Goal: Task Accomplishment & Management: Use online tool/utility

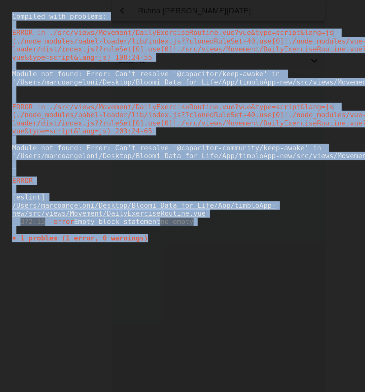
drag, startPoint x: 159, startPoint y: 202, endPoint x: 6, endPoint y: 13, distance: 243.3
click at [6, 13] on div "Compiled with problems: X ERROR in ./src/views/Movement/DailyExerciseRoutine.vu…" at bounding box center [182, 196] width 365 height 392
copy div "Compiled with problems: X ERROR in ./src/views/Movement/DailyExerciseRoutine.vu…"
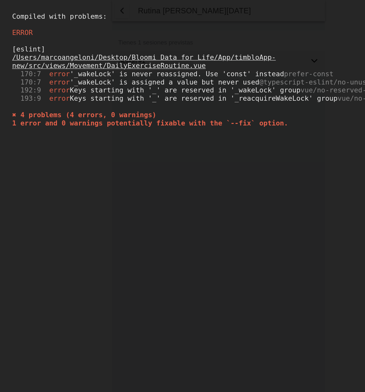
drag, startPoint x: 264, startPoint y: 132, endPoint x: 10, endPoint y: 42, distance: 269.3
click at [10, 42] on div "ERROR [eslint] /Users/marcoangeloni/Desktop/Bloomi Data for Life/App/timbloApp-…" at bounding box center [182, 72] width 345 height 96
copy div "[eslint]"
click at [157, 106] on div "[eslint] /Users/marcoangeloni/Desktop/Bloomi Data for Life/App/timbloApp-new/sr…" at bounding box center [182, 71] width 345 height 69
click at [86, 63] on span "170:7 error '_wakeLock' is never reassigned. Use 'const' instead prefer-const" at bounding box center [144, 61] width 268 height 7
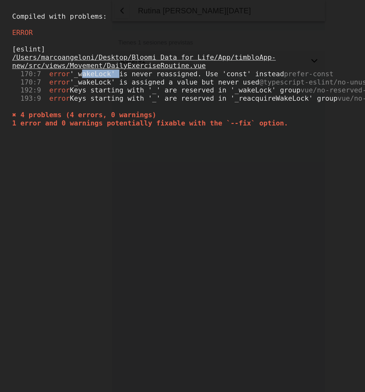
click at [86, 63] on span "170:7 error '_wakeLock' is never reassigned. Use 'const' instead prefer-const" at bounding box center [144, 61] width 268 height 7
copy span "_wakeLock"
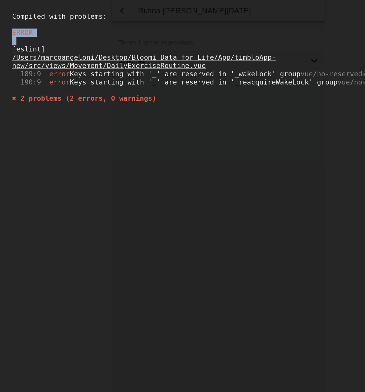
drag, startPoint x: 148, startPoint y: 104, endPoint x: 0, endPoint y: 25, distance: 167.3
click at [0, 25] on div "Compiled with problems: X ERROR [eslint] /Users/[PERSON_NAME]/Desktop/Bloomi Da…" at bounding box center [182, 196] width 365 height 392
copy div "ERROR"
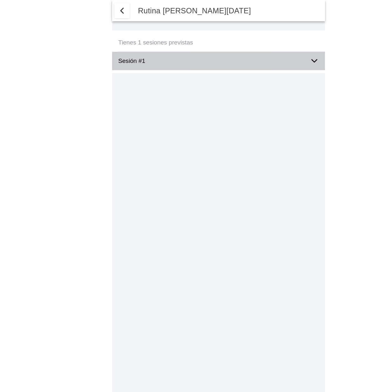
click at [261, 50] on icon at bounding box center [262, 51] width 4 height 2
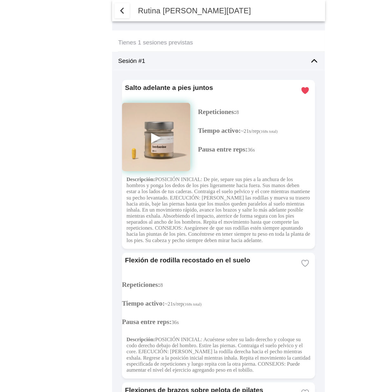
click at [129, 113] on img at bounding box center [130, 114] width 57 height 57
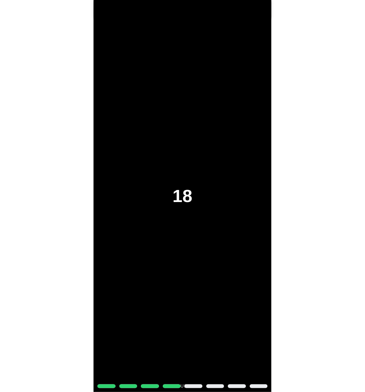
click at [172, 208] on div "18 pausa" at bounding box center [183, 196] width 178 height 392
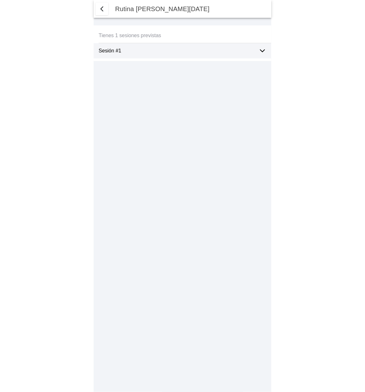
click at [259, 51] on icon at bounding box center [263, 51] width 8 height 8
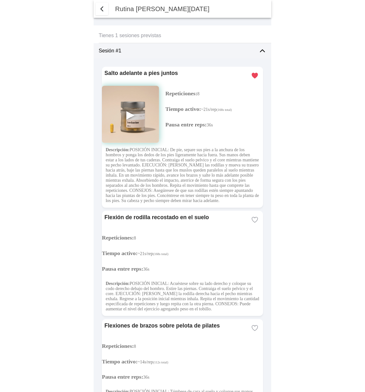
click at [129, 114] on img at bounding box center [130, 114] width 57 height 57
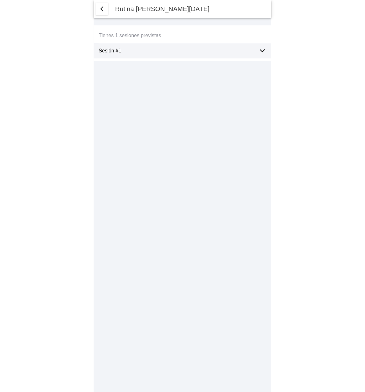
click at [263, 52] on icon at bounding box center [263, 51] width 8 height 8
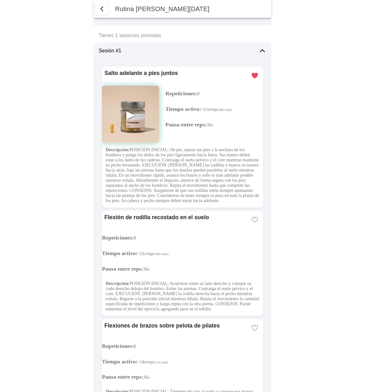
click at [129, 114] on img at bounding box center [130, 114] width 57 height 57
